Goal: Task Accomplishment & Management: Manage account settings

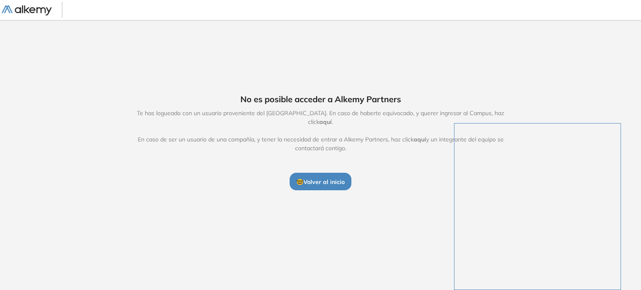
click at [317, 184] on button "🤓 Volver al inicio" at bounding box center [321, 182] width 62 height 18
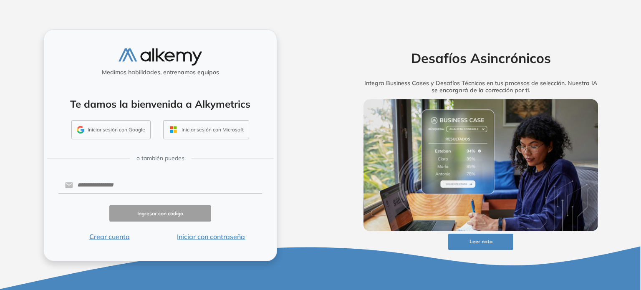
click at [114, 134] on button "Iniciar sesión con Google" at bounding box center [110, 129] width 79 height 19
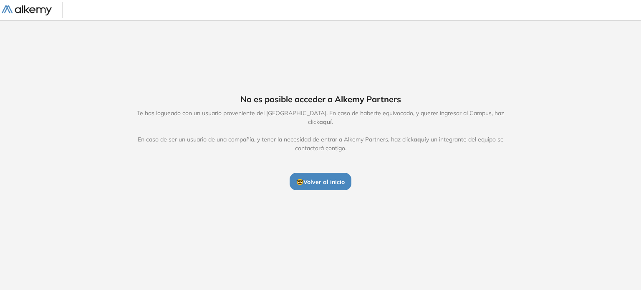
click at [327, 180] on span "🤓 Volver al inicio" at bounding box center [320, 182] width 48 height 8
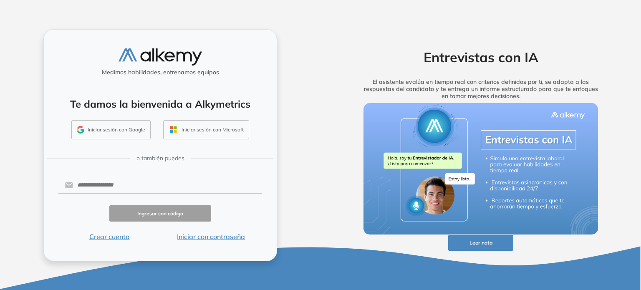
click at [111, 128] on button "Iniciar sesión con Google" at bounding box center [110, 129] width 79 height 19
